Goal: Transaction & Acquisition: Purchase product/service

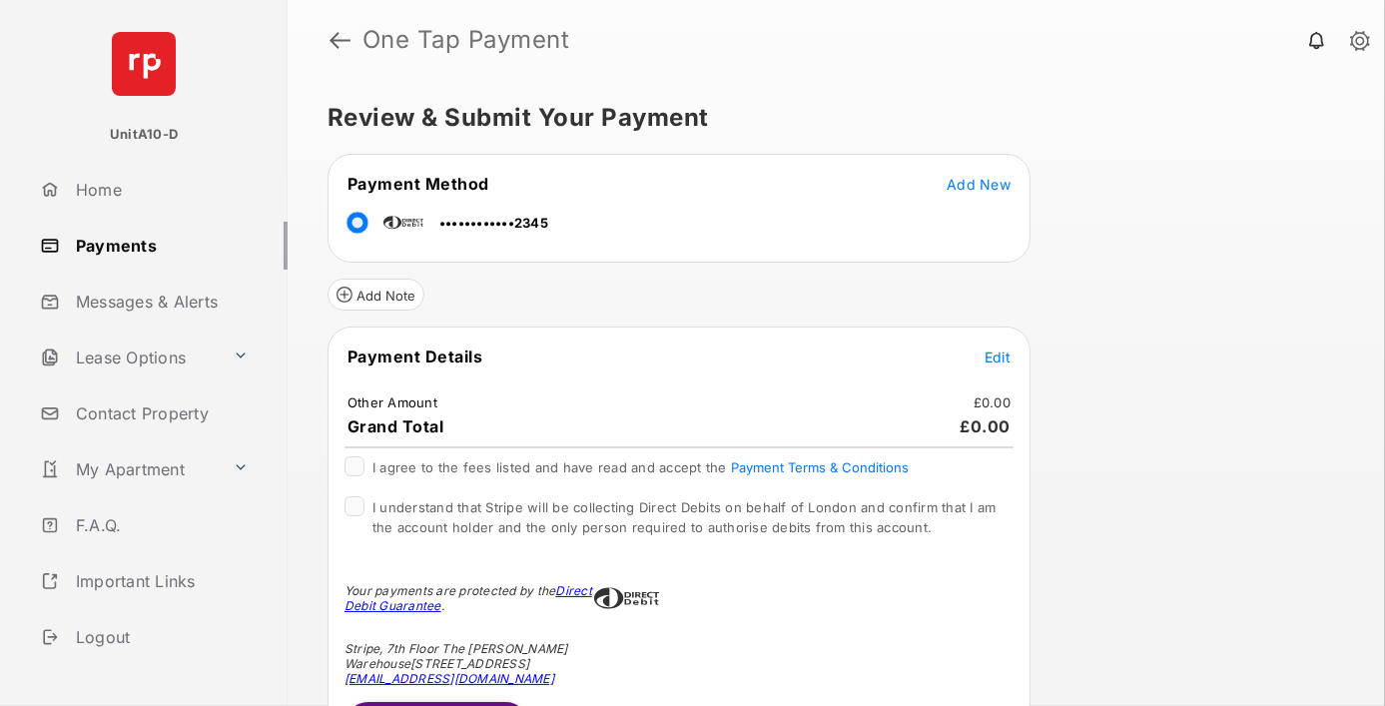
click at [998, 354] on span "Edit" at bounding box center [998, 357] width 26 height 17
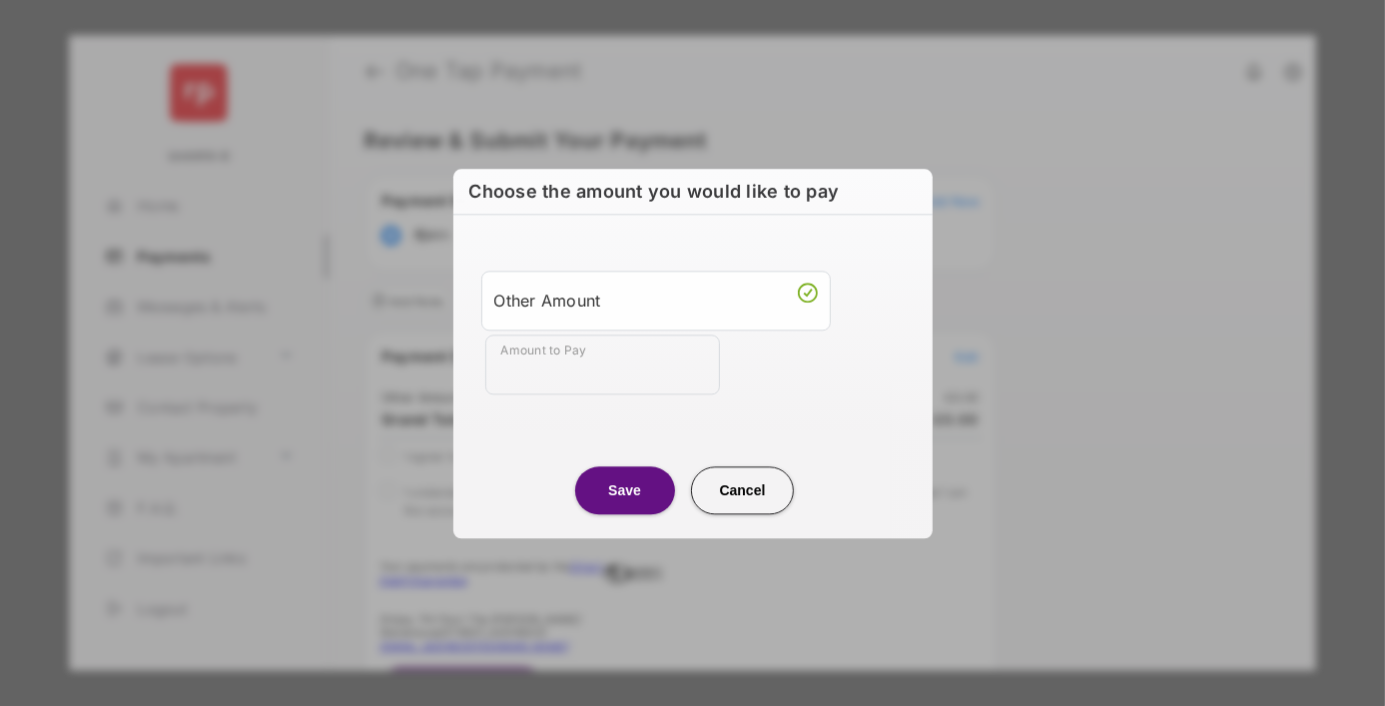
click at [655, 300] on div "Other Amount" at bounding box center [656, 301] width 324 height 34
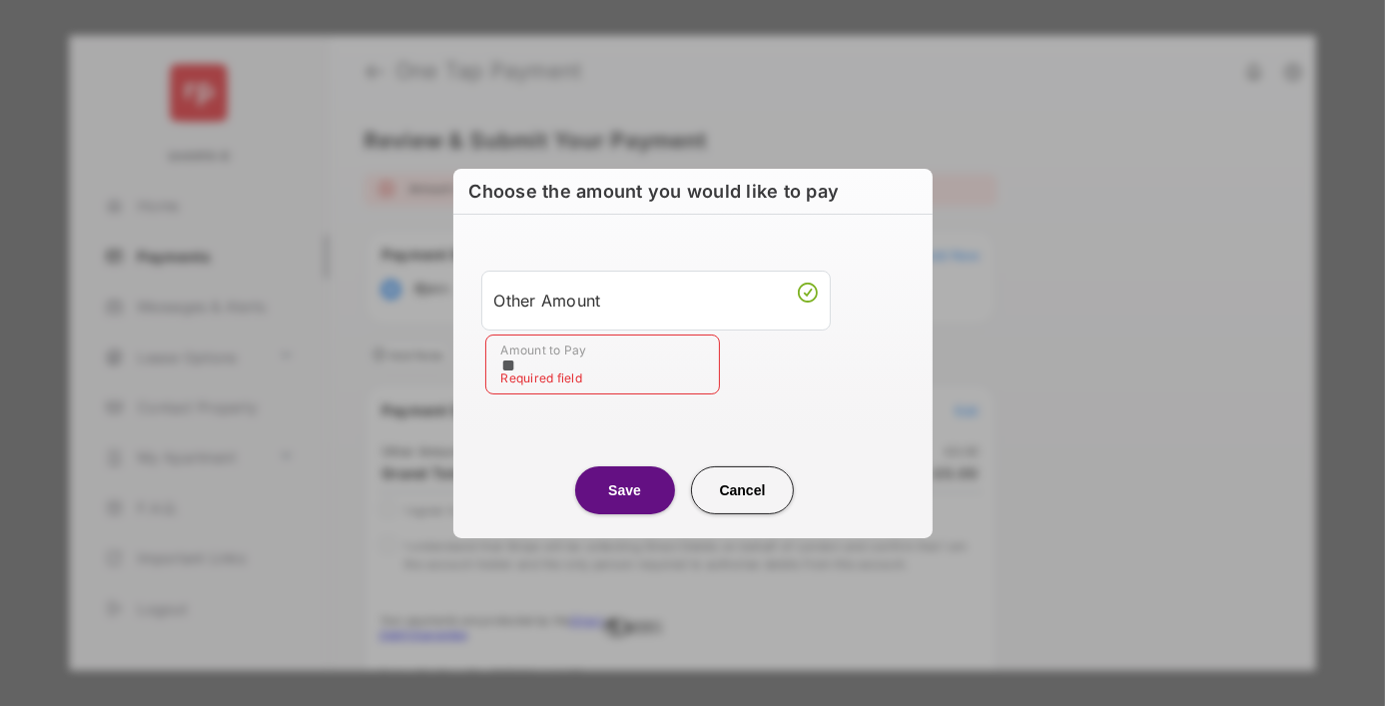
type input "**"
click at [624, 489] on button "Save" at bounding box center [625, 490] width 100 height 48
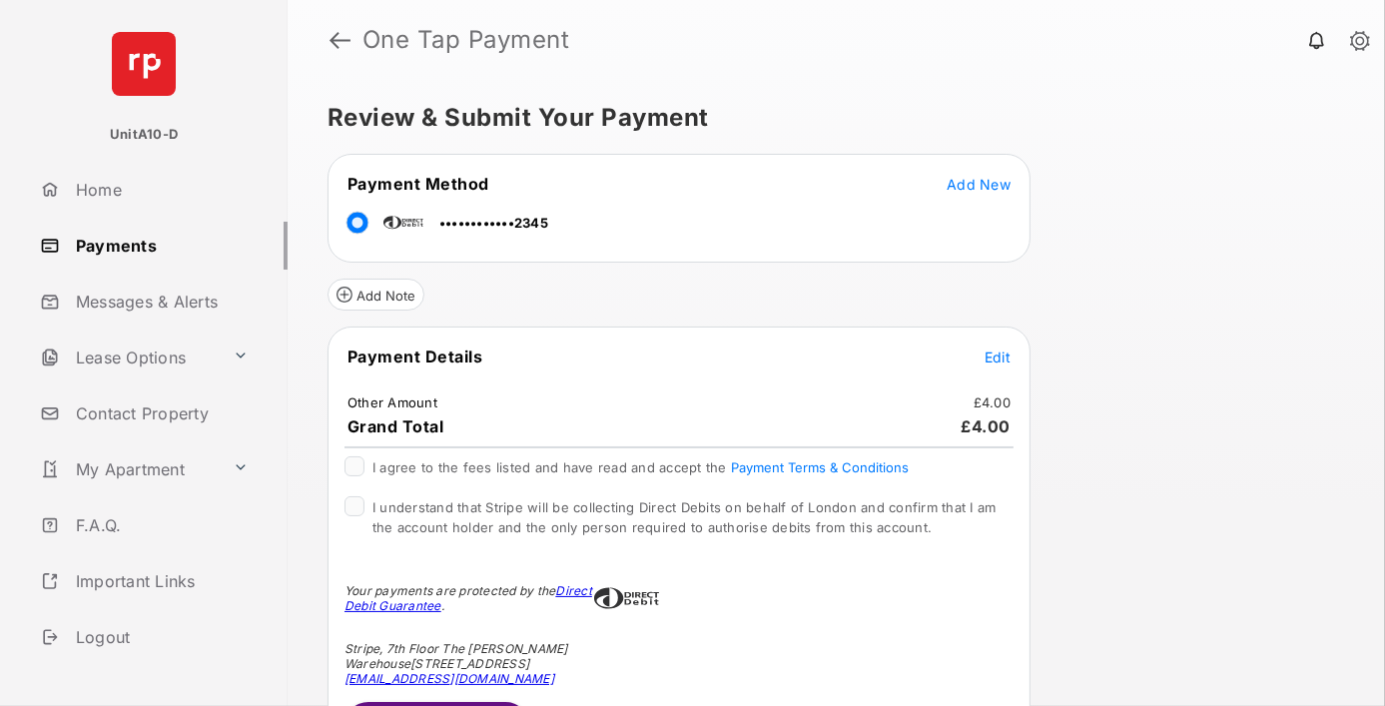
click at [998, 354] on span "Edit" at bounding box center [998, 357] width 26 height 17
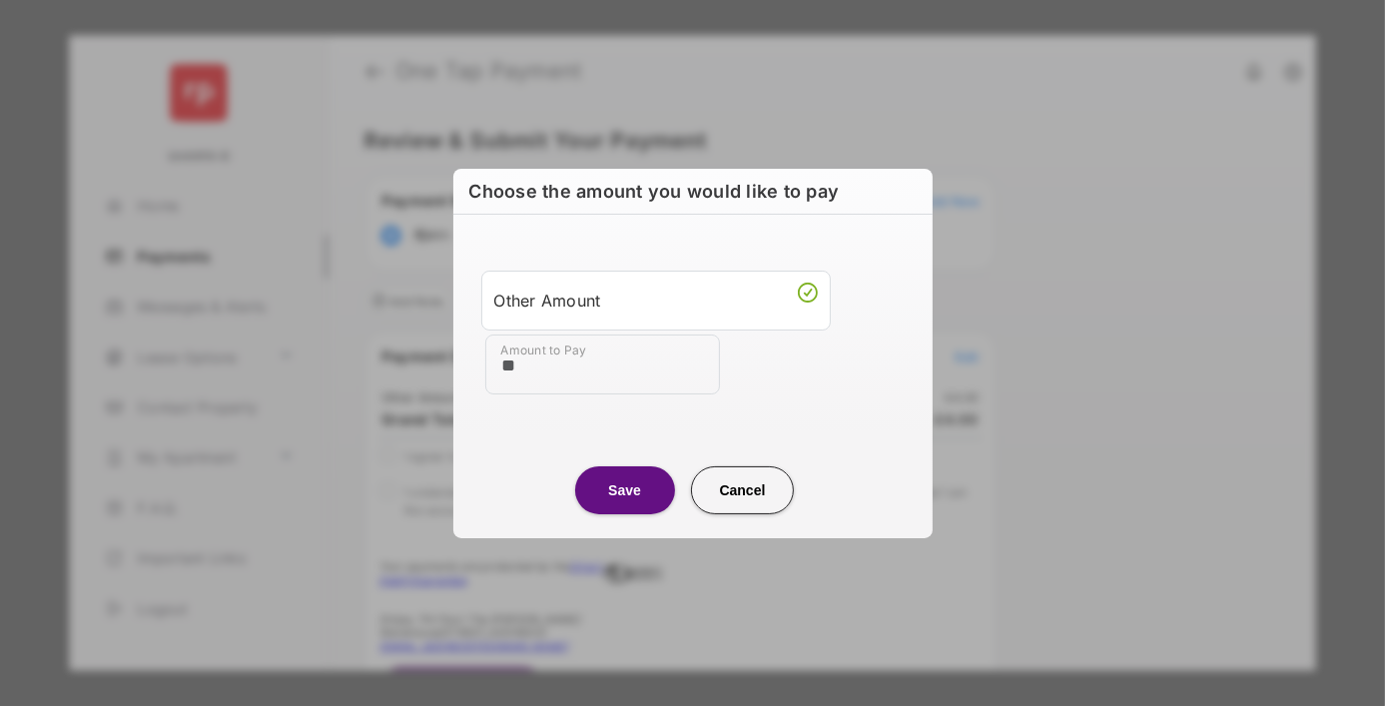
click at [624, 489] on button "Save" at bounding box center [625, 490] width 100 height 48
